Goal: Find specific page/section: Find specific page/section

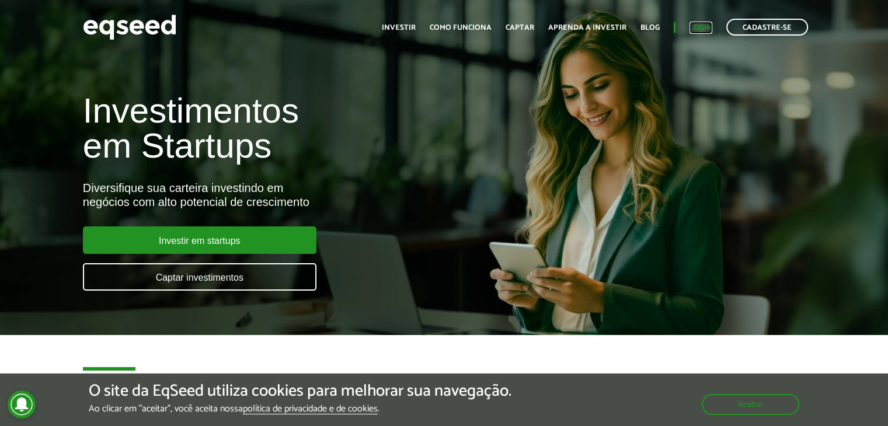
click at [704, 26] on link "Login" at bounding box center [701, 28] width 23 height 8
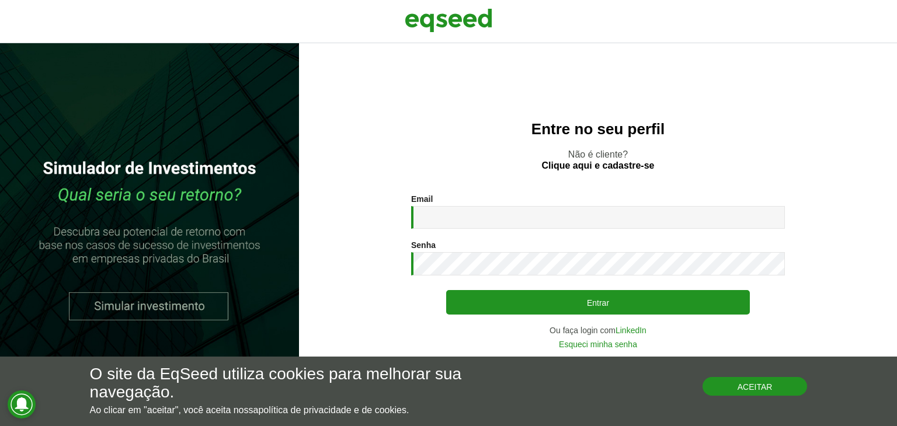
click at [737, 382] on button "Aceitar" at bounding box center [754, 386] width 105 height 19
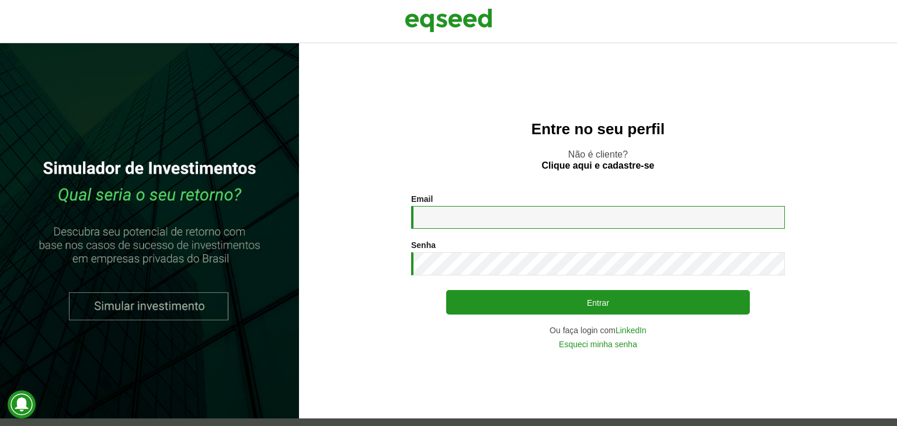
click at [477, 221] on input "Email *" at bounding box center [598, 217] width 374 height 23
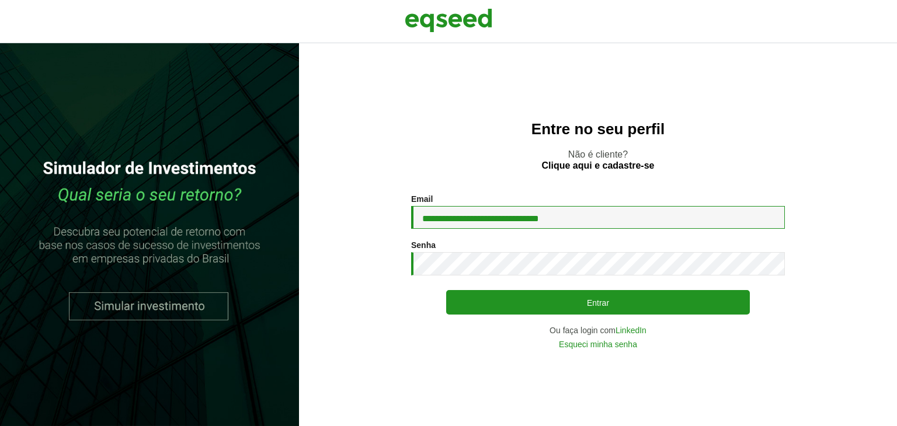
type input "**********"
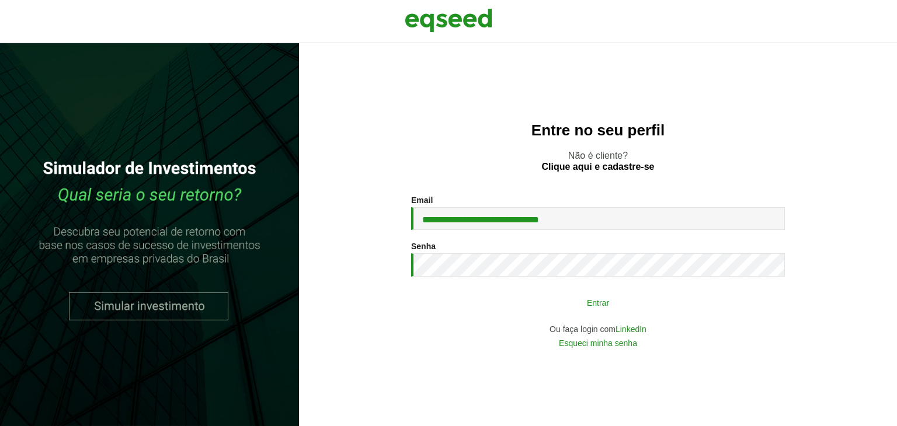
click at [558, 302] on button "Entrar" at bounding box center [598, 302] width 304 height 22
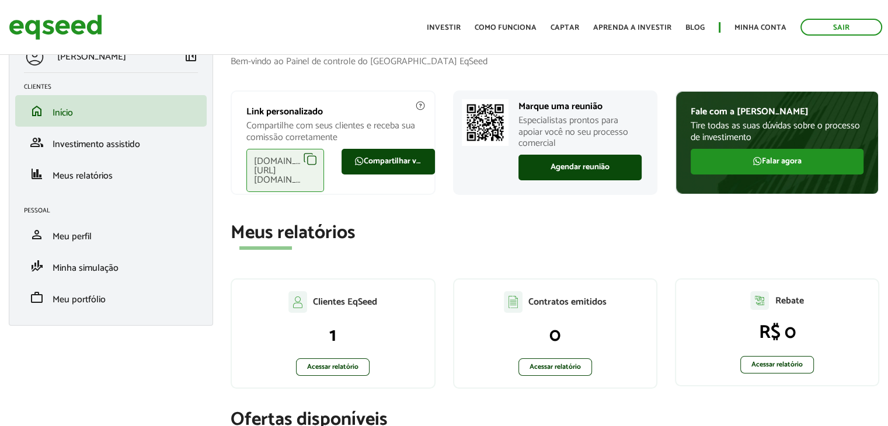
scroll to position [58, 0]
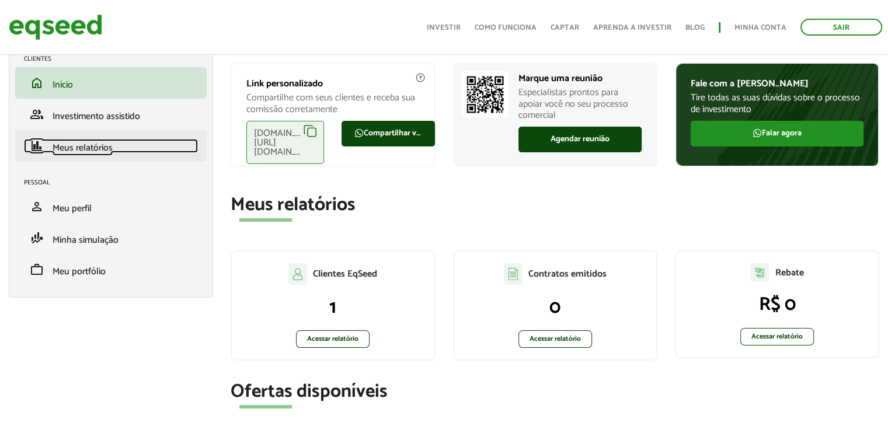
click at [98, 152] on span "Meus relatórios" at bounding box center [83, 148] width 60 height 16
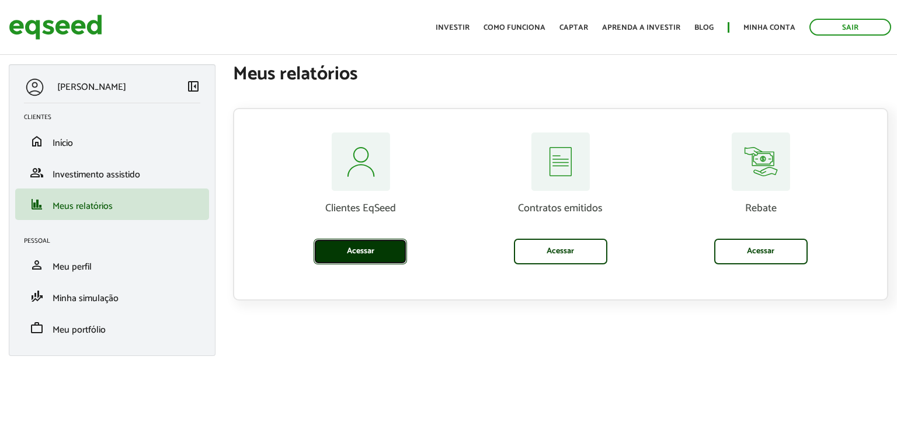
click at [354, 256] on link "Acessar" at bounding box center [360, 252] width 93 height 26
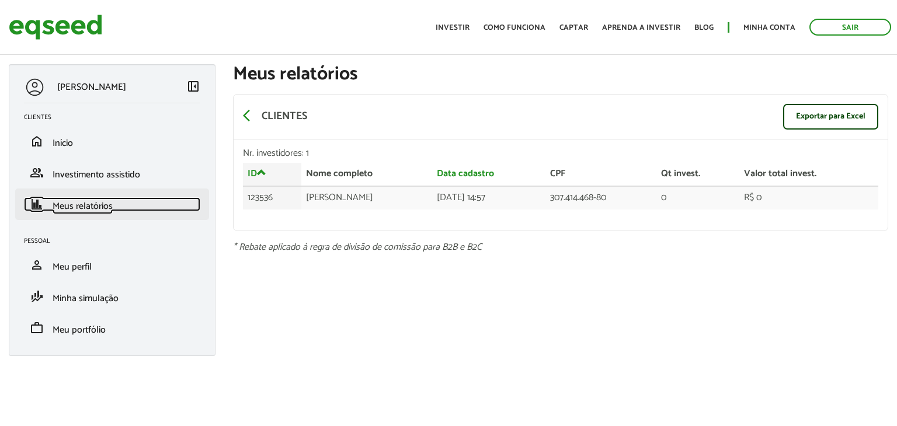
click at [95, 210] on span "Meus relatórios" at bounding box center [83, 207] width 60 height 16
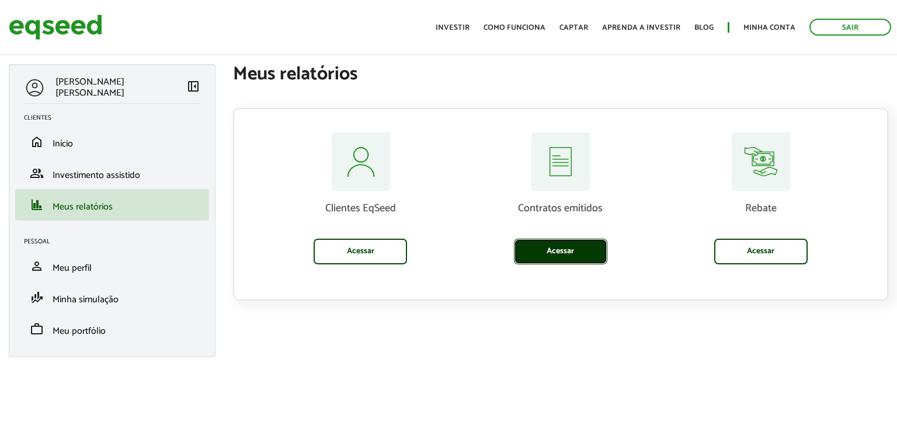
click at [559, 251] on link "Acessar" at bounding box center [560, 252] width 93 height 26
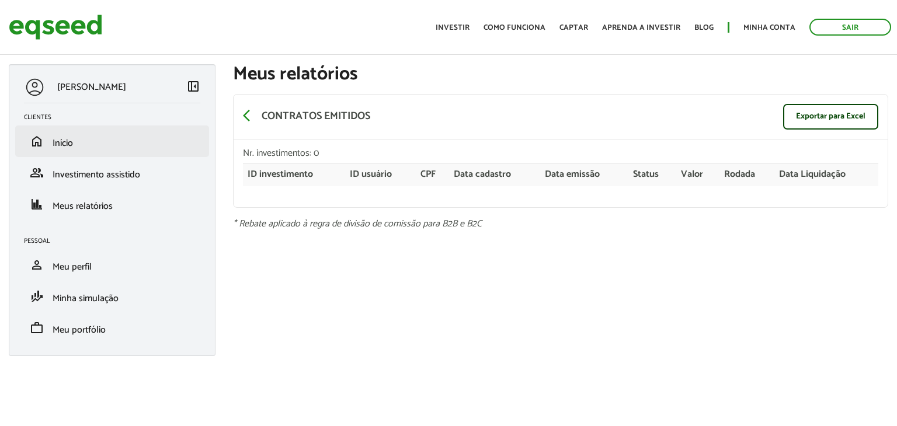
click at [68, 155] on li "home Início" at bounding box center [112, 142] width 194 height 32
click at [70, 141] on span "Início" at bounding box center [63, 143] width 20 height 16
